Goal: Task Accomplishment & Management: Use online tool/utility

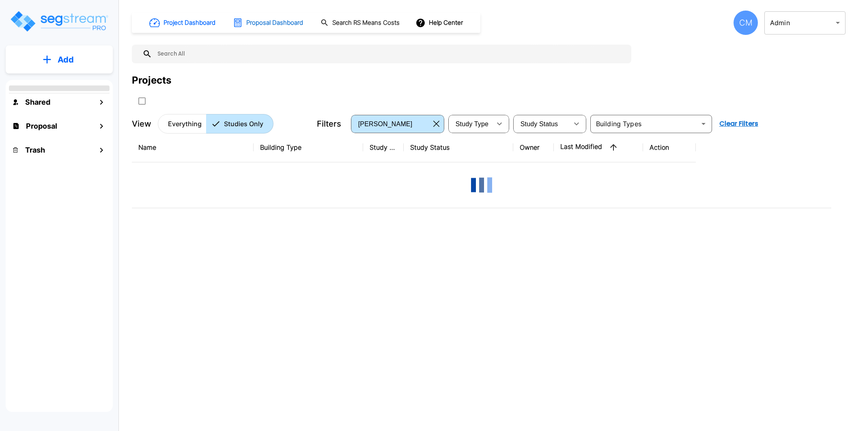
click at [287, 25] on h1 "Proposal Dashboard" at bounding box center [274, 22] width 57 height 9
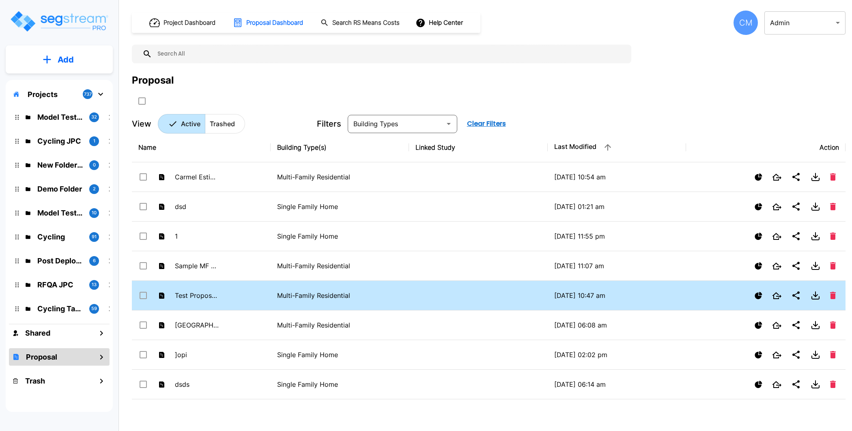
click at [142, 177] on input "select row Carmel Estimate MFRes" at bounding box center [142, 175] width 8 height 7
checkbox input "false"
click at [146, 290] on input "select row Test Proposal City" at bounding box center [142, 293] width 8 height 7
checkbox input "false"
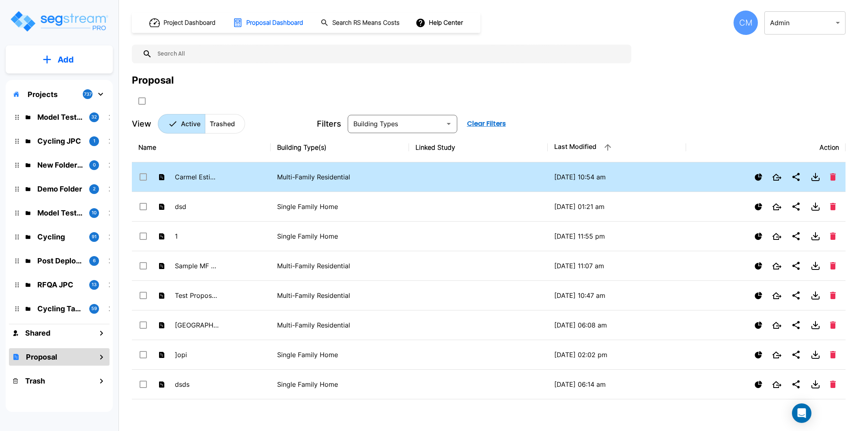
click at [141, 177] on input "select row Carmel Estimate MFRes" at bounding box center [142, 175] width 8 height 7
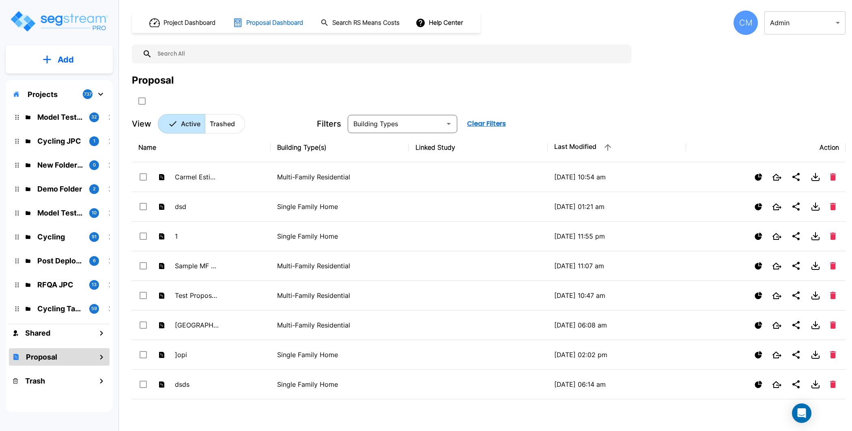
checkbox input "true"
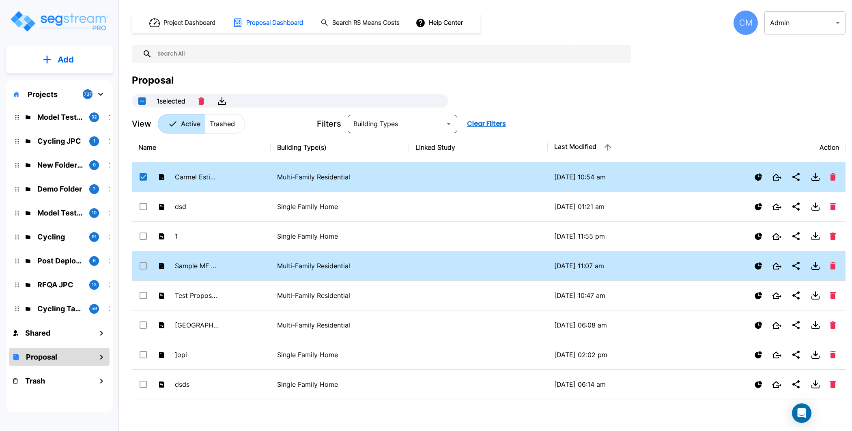
click at [142, 265] on input "select row Sample MF Res" at bounding box center [142, 264] width 8 height 7
checkbox input "true"
click at [241, 101] on button "Combine" at bounding box center [234, 101] width 38 height 9
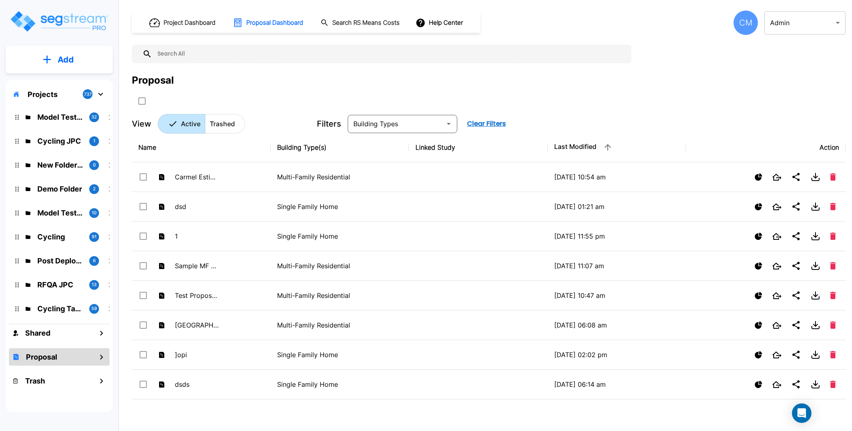
checkbox input "false"
